Goal: Information Seeking & Learning: Understand process/instructions

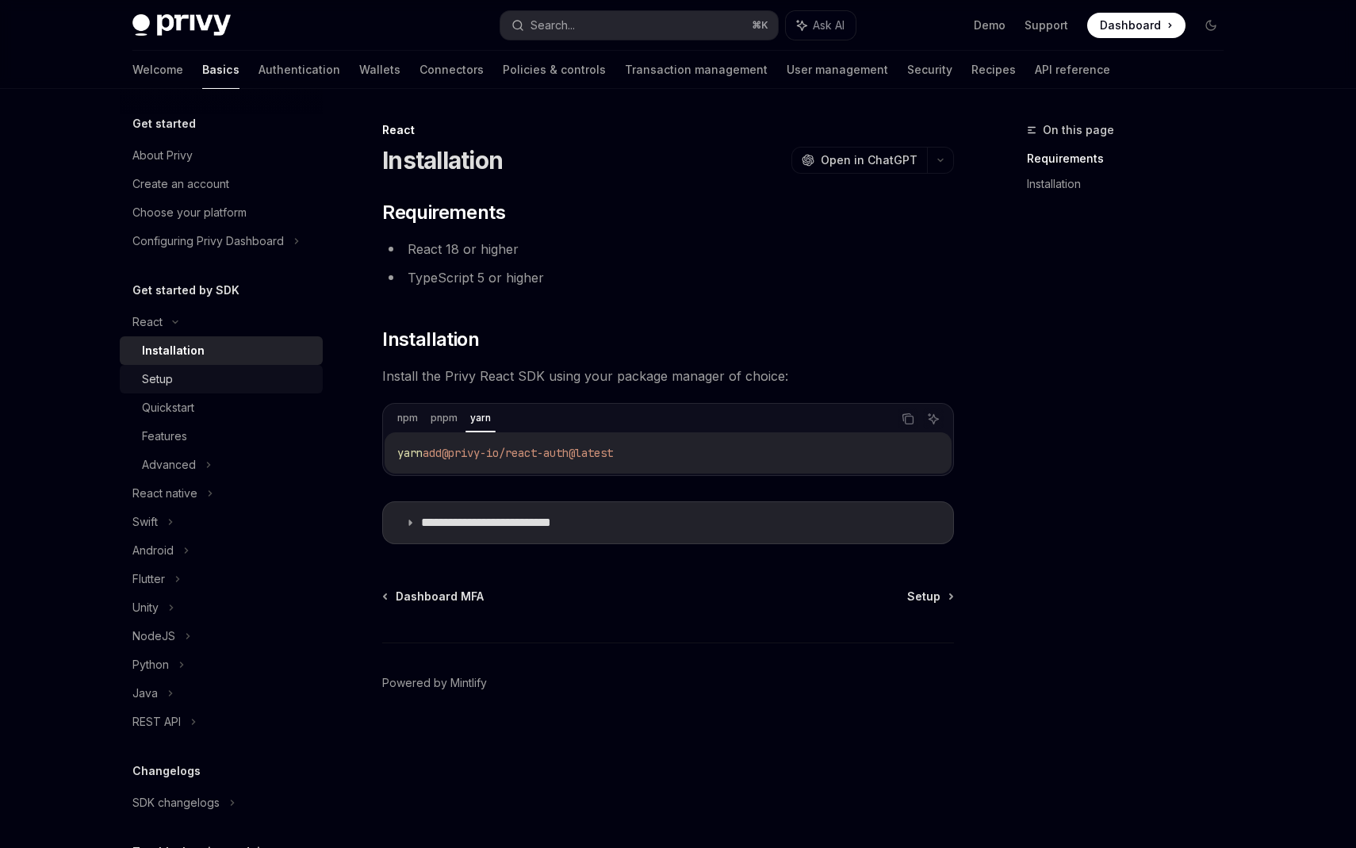
click at [178, 378] on div "Setup" at bounding box center [227, 379] width 171 height 19
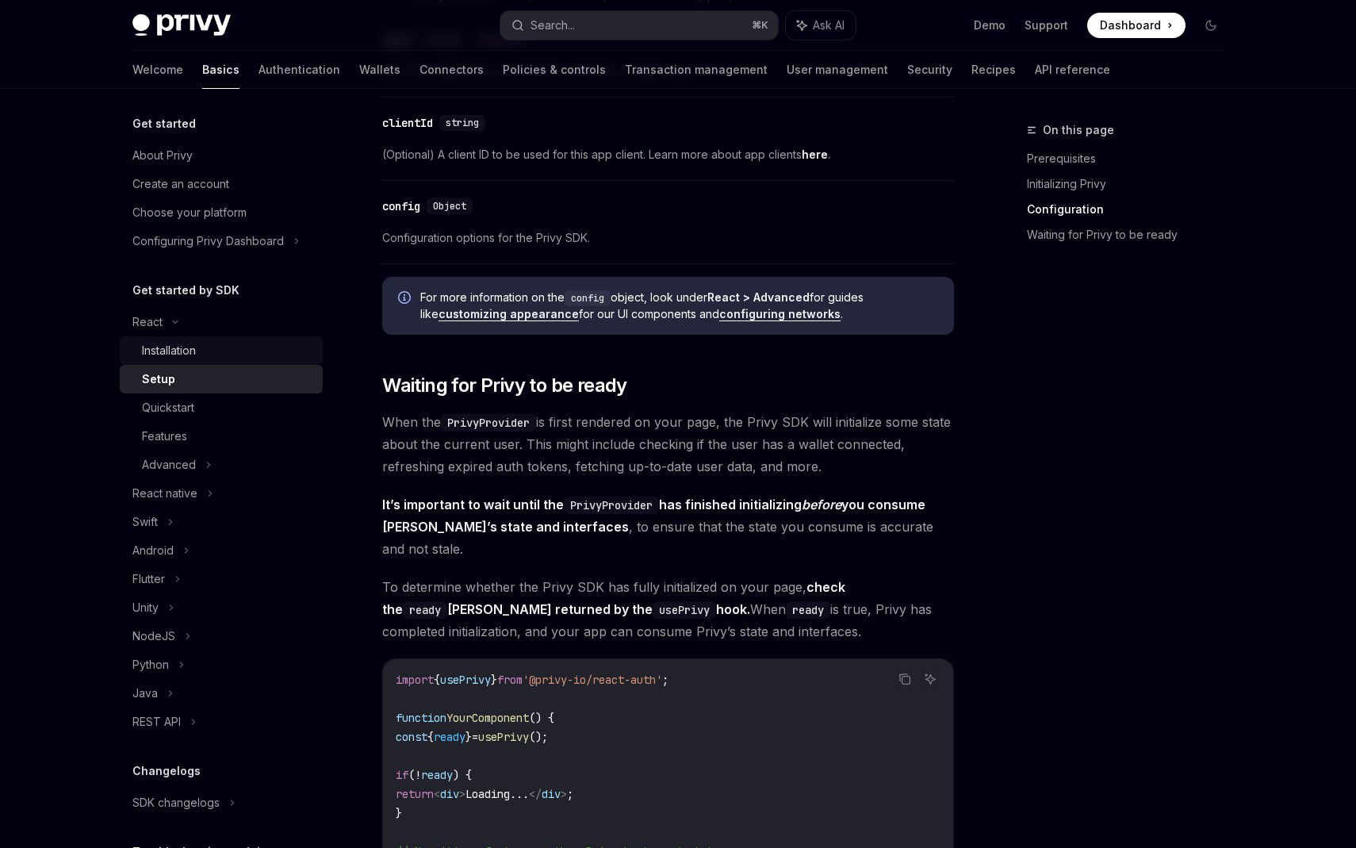
scroll to position [1228, 0]
click at [194, 349] on div "Installation" at bounding box center [169, 350] width 54 height 19
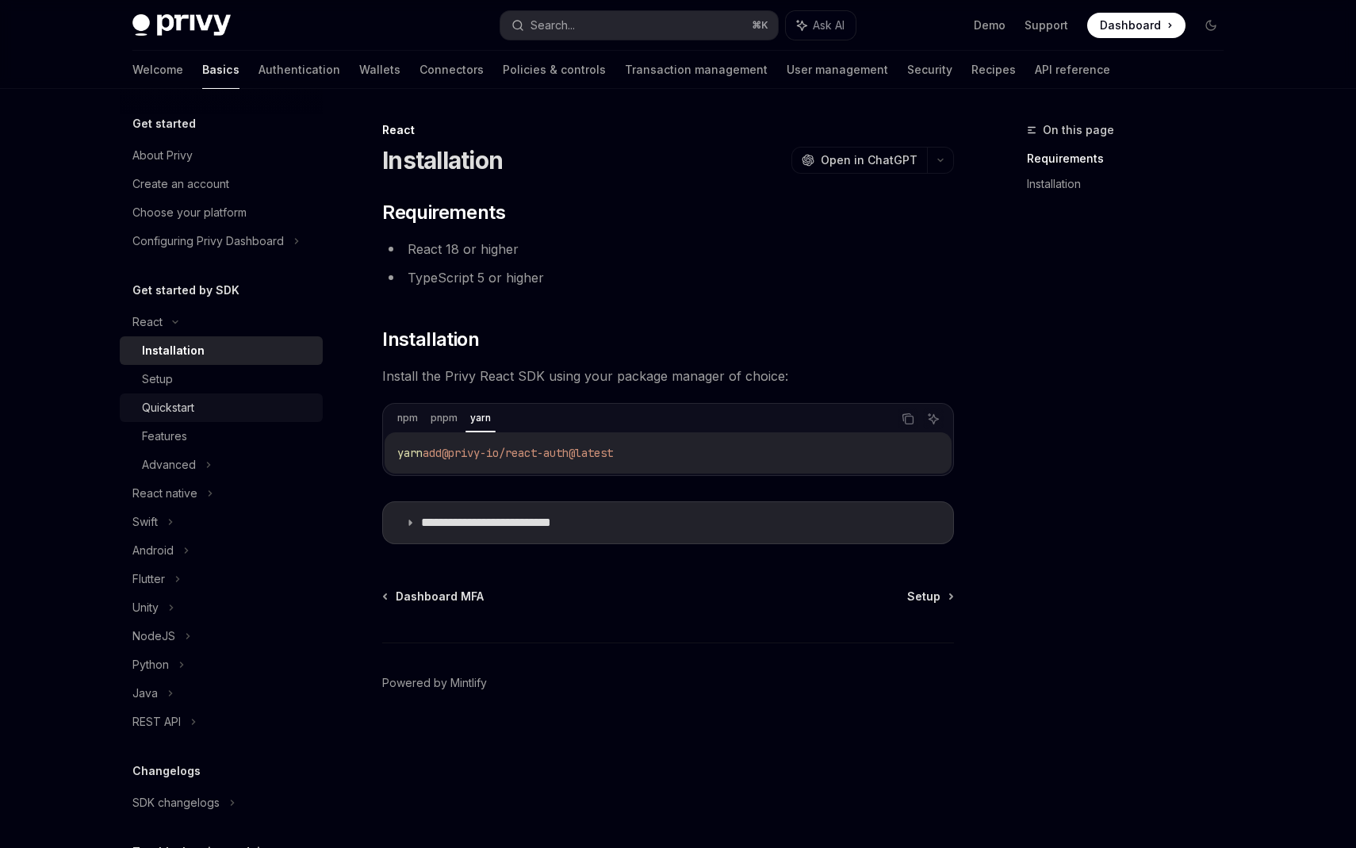
click at [182, 410] on div "Quickstart" at bounding box center [168, 407] width 52 height 19
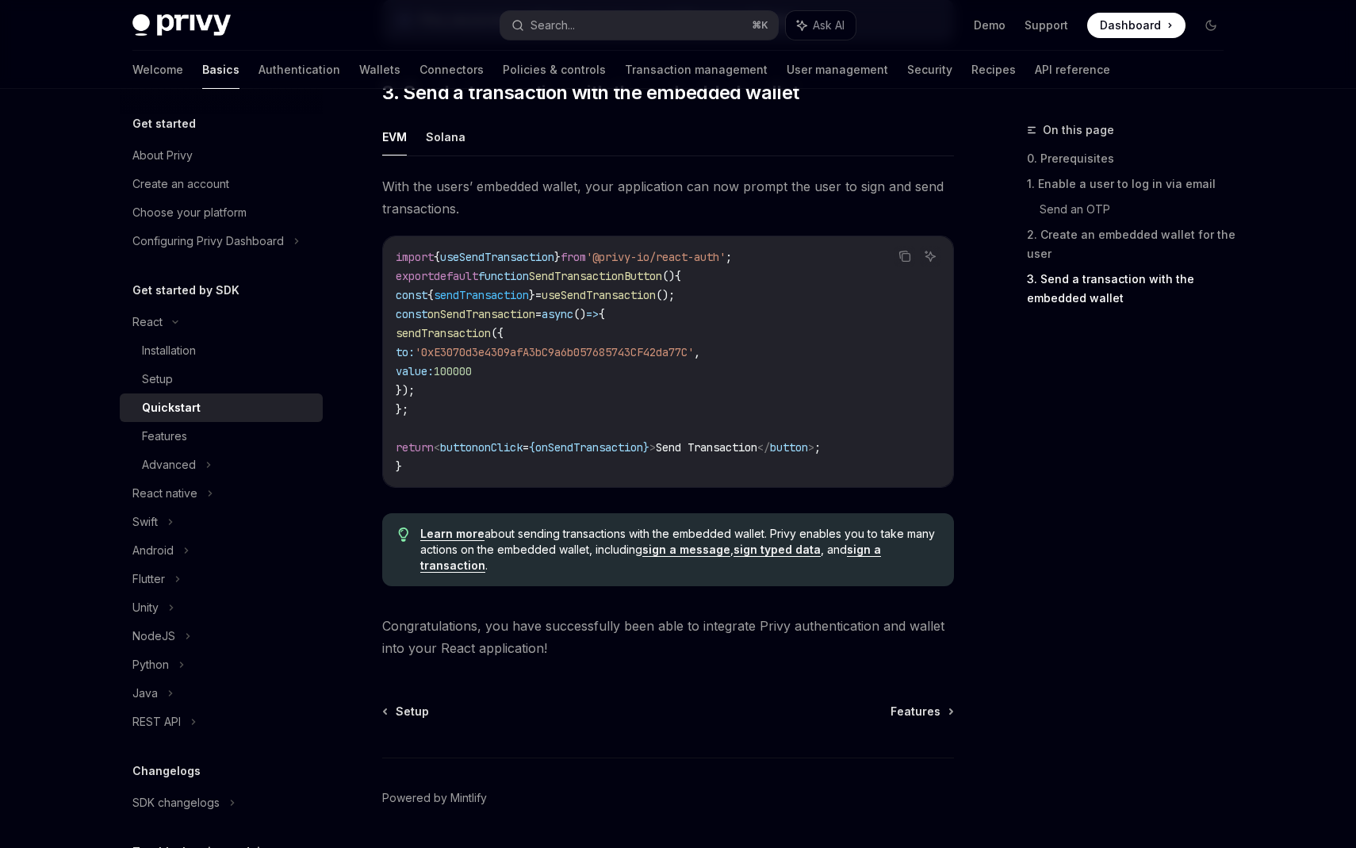
scroll to position [1407, 0]
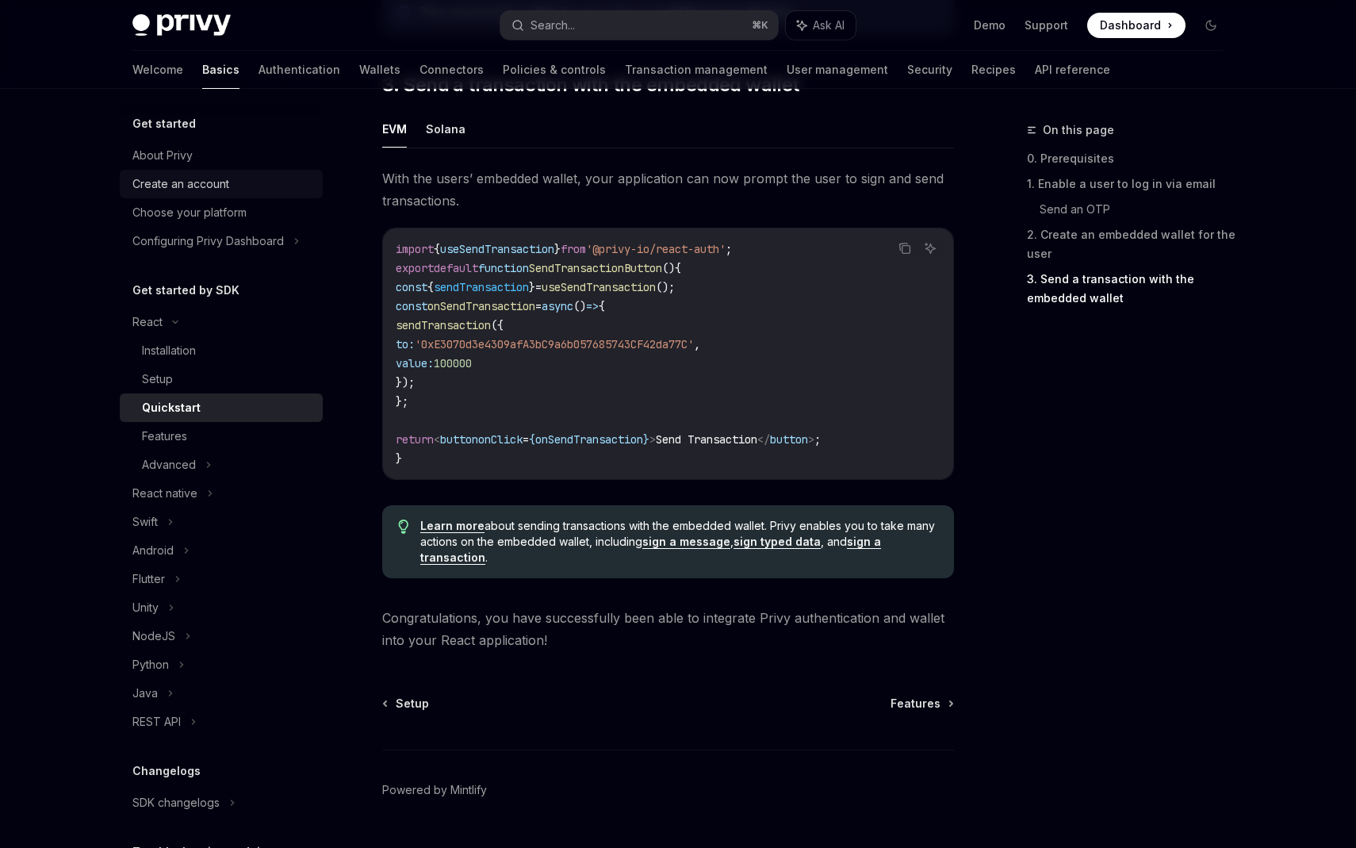
click at [202, 192] on div "Create an account" at bounding box center [180, 183] width 97 height 19
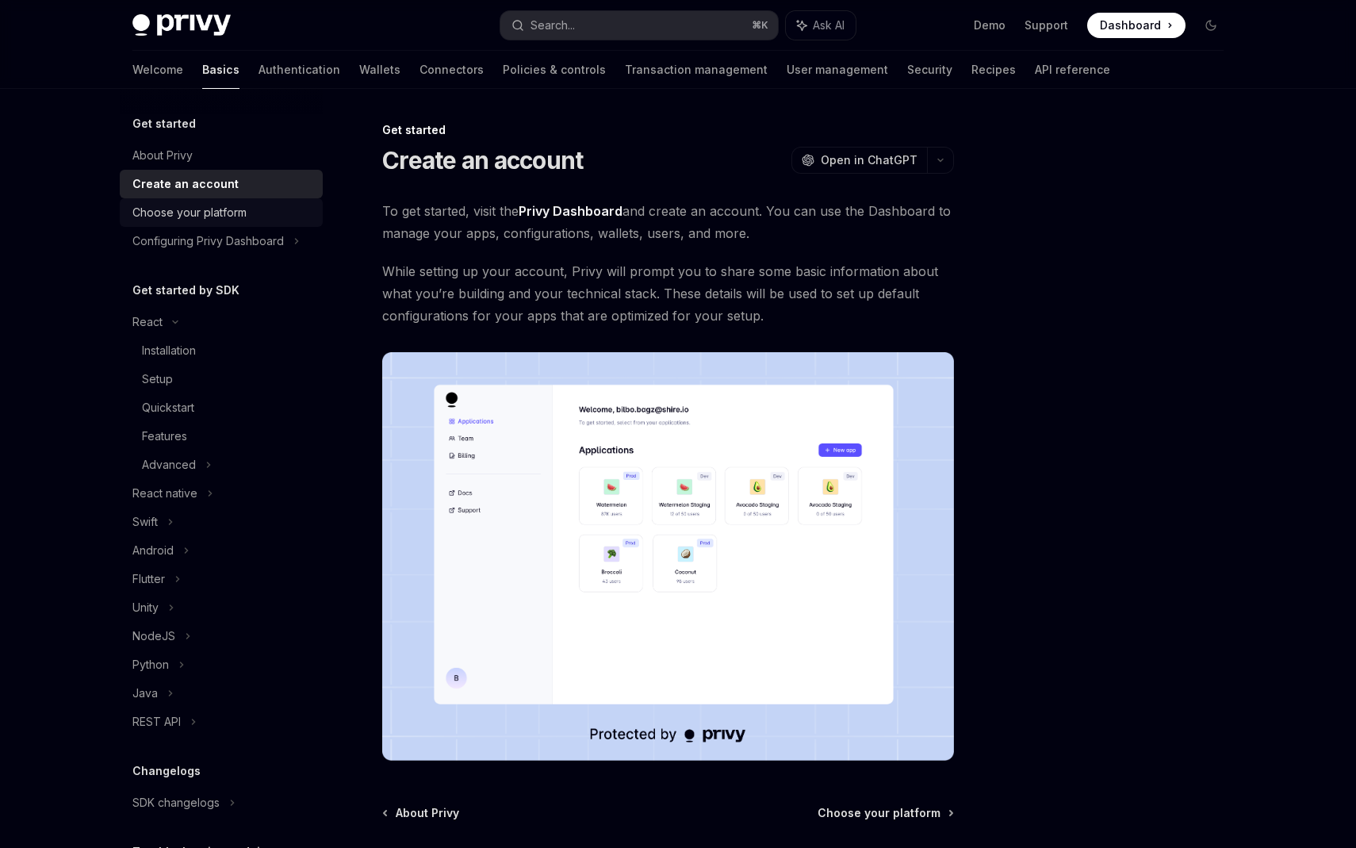
click at [213, 219] on div "Choose your platform" at bounding box center [189, 212] width 114 height 19
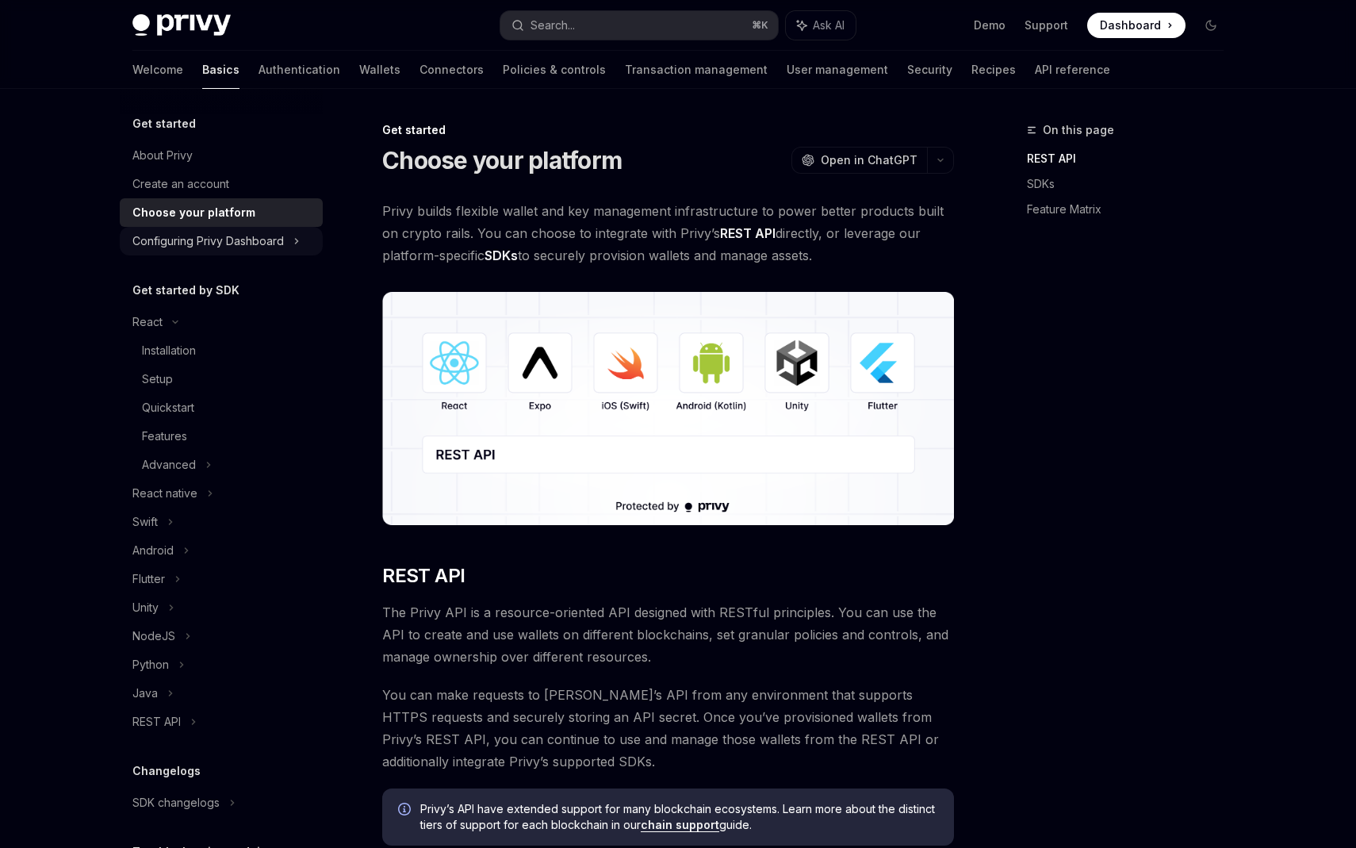
click at [216, 255] on div "Configuring Privy Dashboard" at bounding box center [221, 241] width 203 height 29
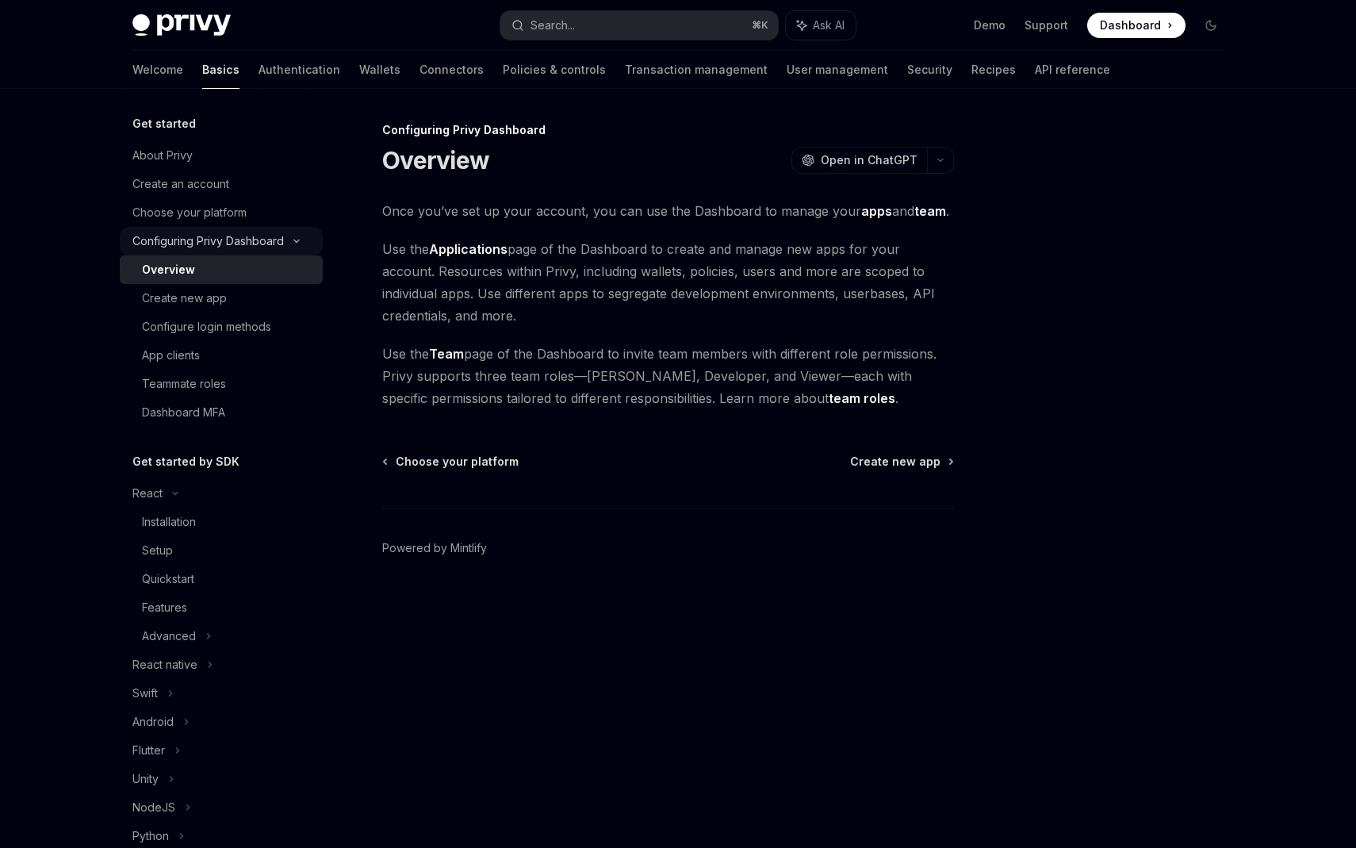
click at [278, 242] on div "Configuring Privy Dashboard" at bounding box center [207, 241] width 151 height 19
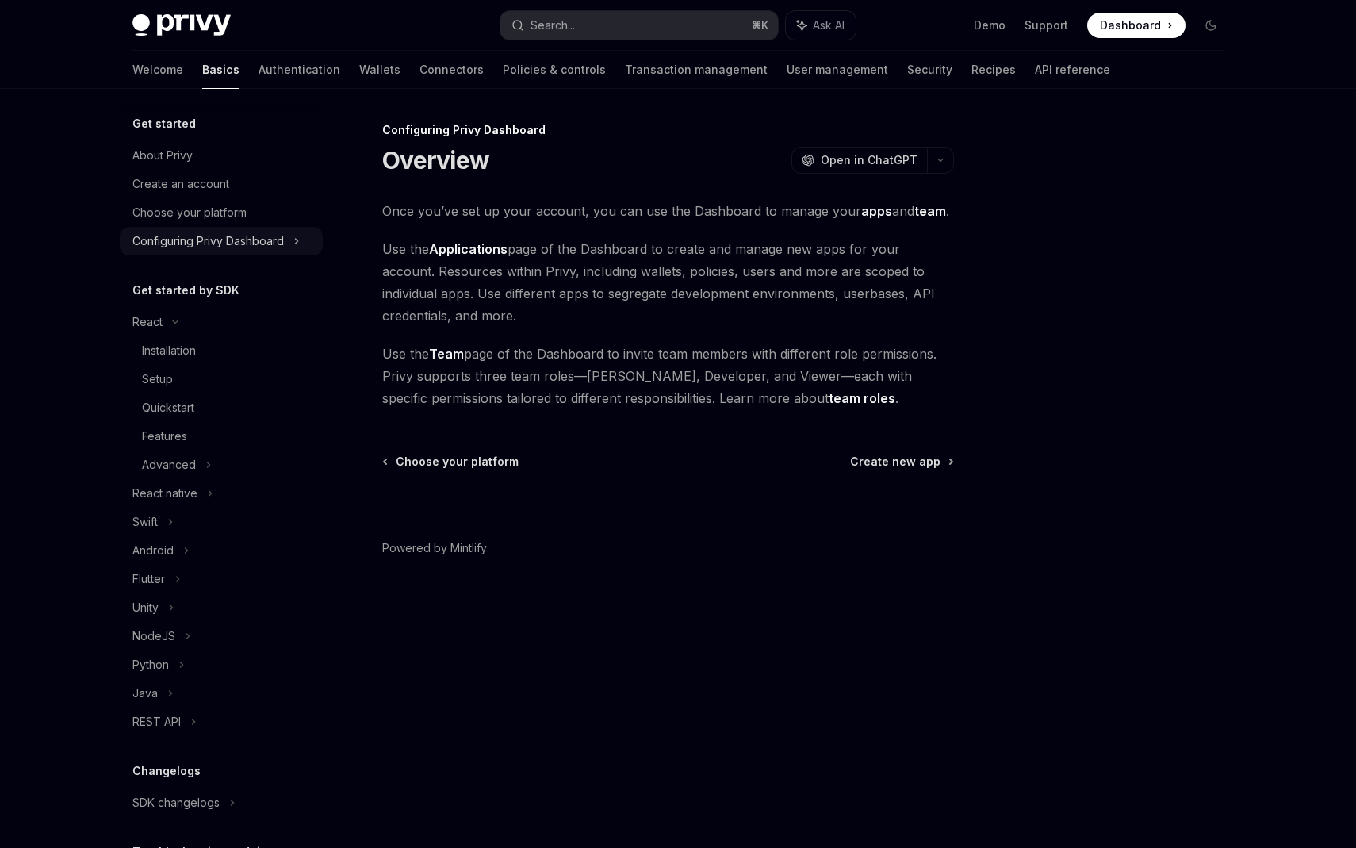
click at [278, 242] on div "Configuring Privy Dashboard" at bounding box center [207, 241] width 151 height 19
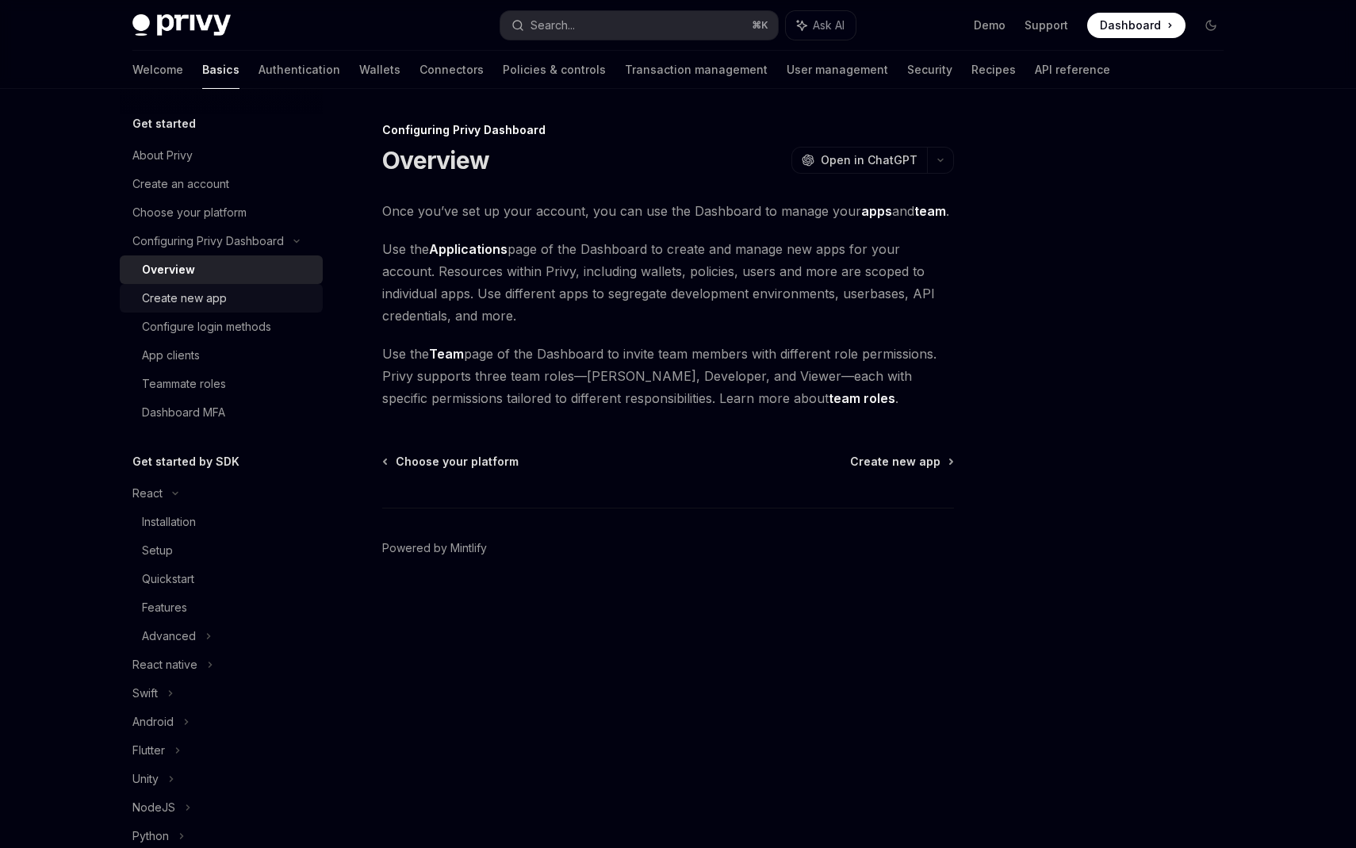
click at [252, 296] on div "Create new app" at bounding box center [227, 298] width 171 height 19
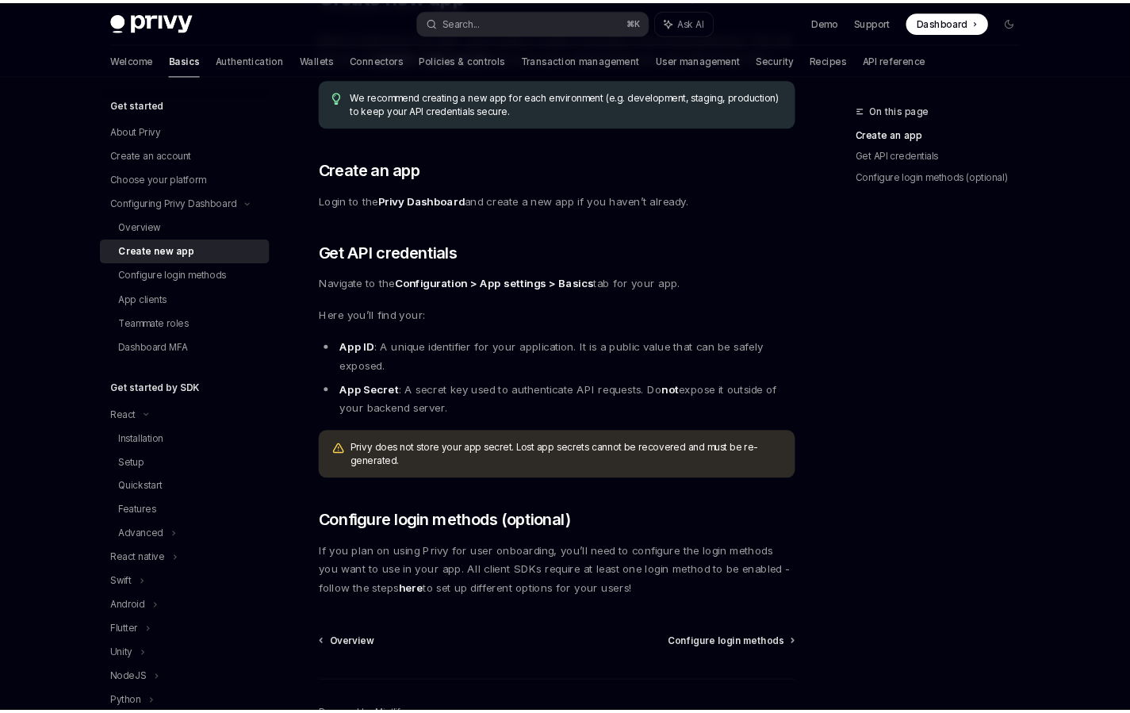
scroll to position [164, 0]
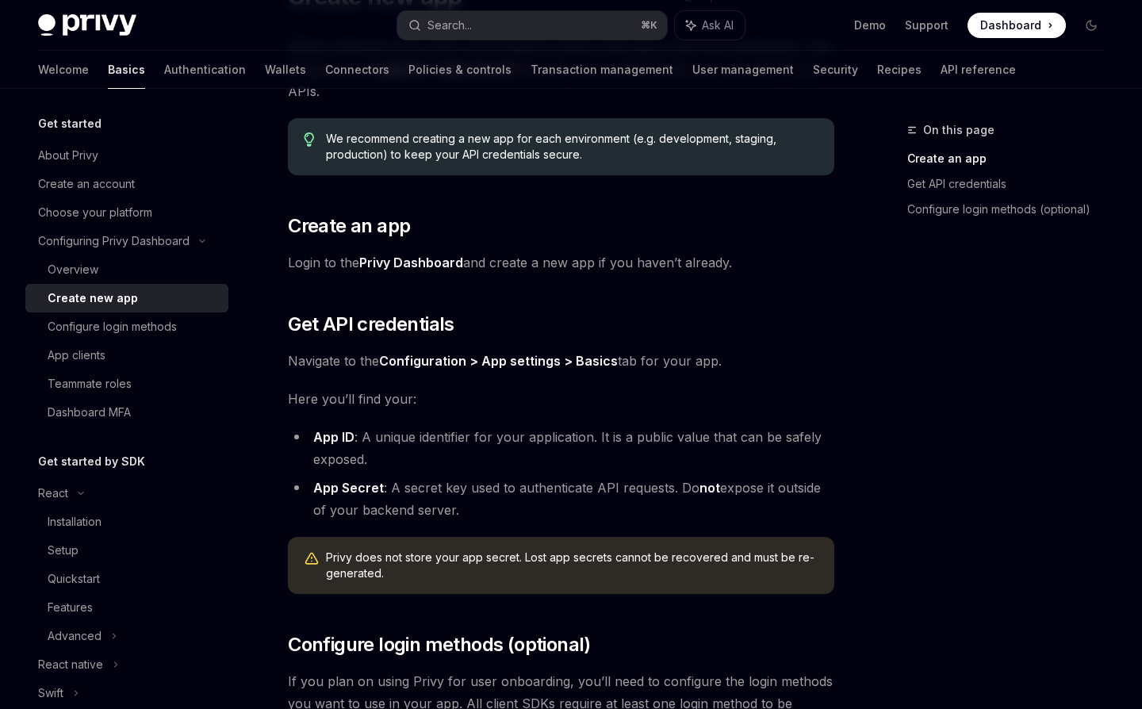
type textarea "*"
